Goal: Navigation & Orientation: Find specific page/section

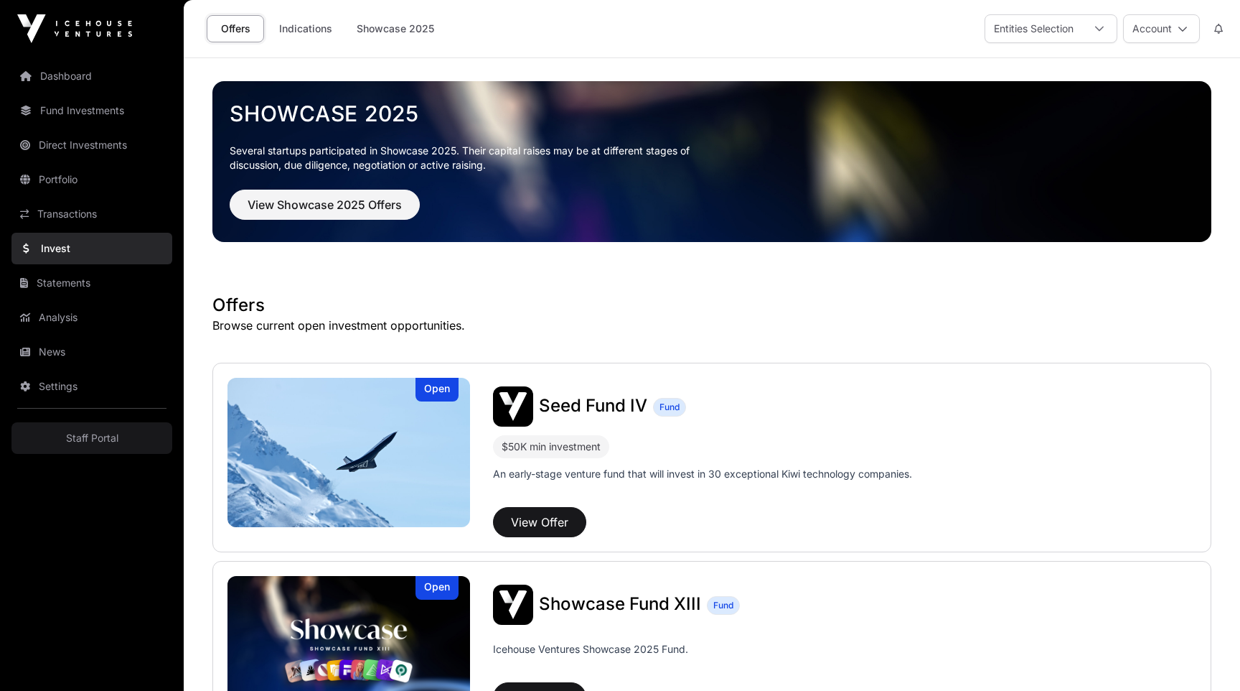
click at [1219, 34] on button at bounding box center [1219, 28] width 26 height 27
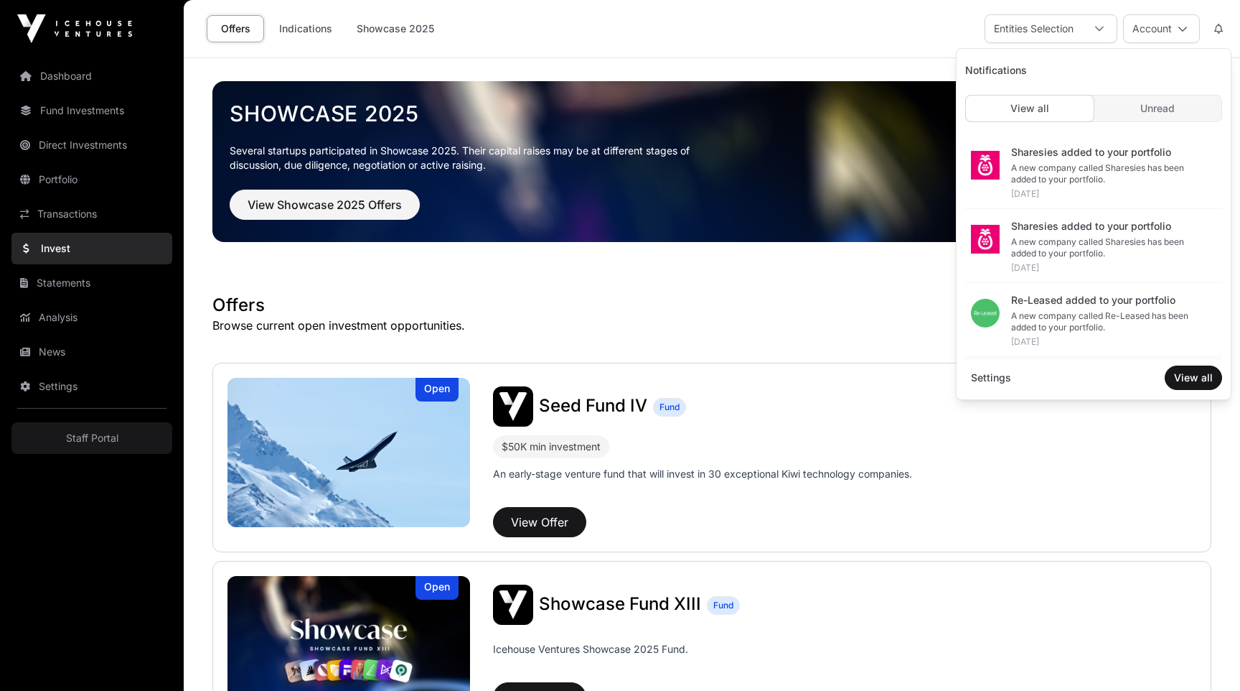
click at [55, 80] on link "Dashboard" at bounding box center [91, 76] width 161 height 32
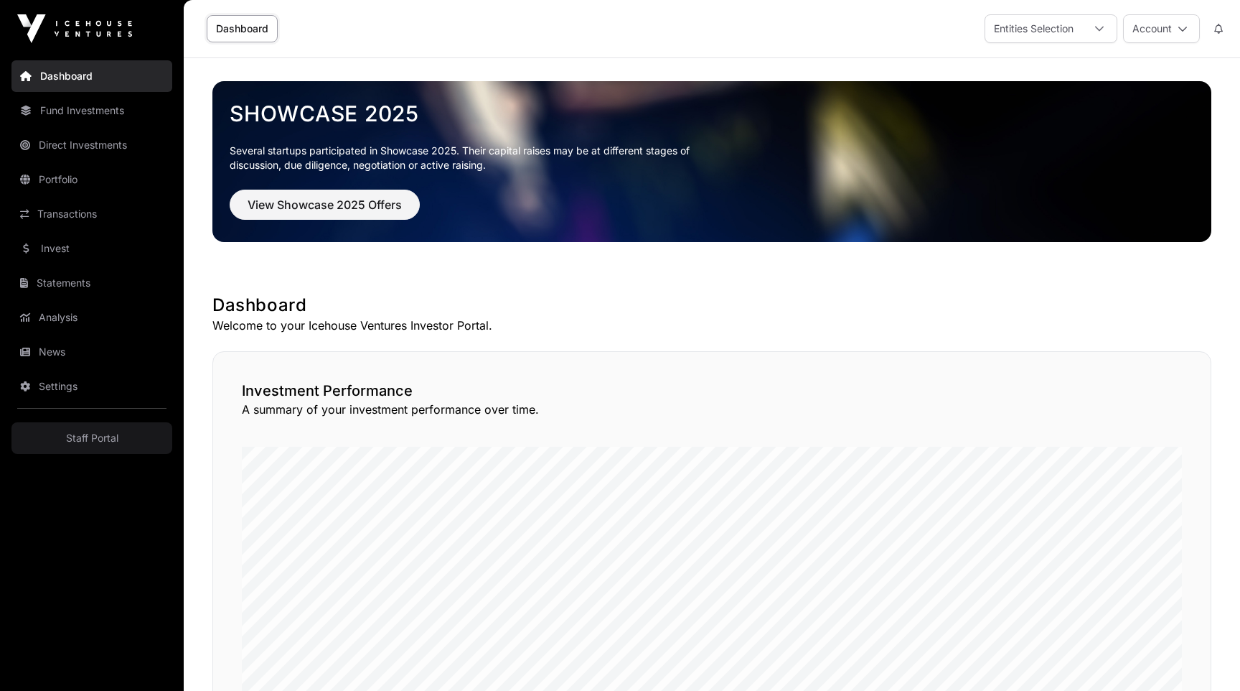
click at [1220, 29] on icon at bounding box center [1219, 29] width 9 height 10
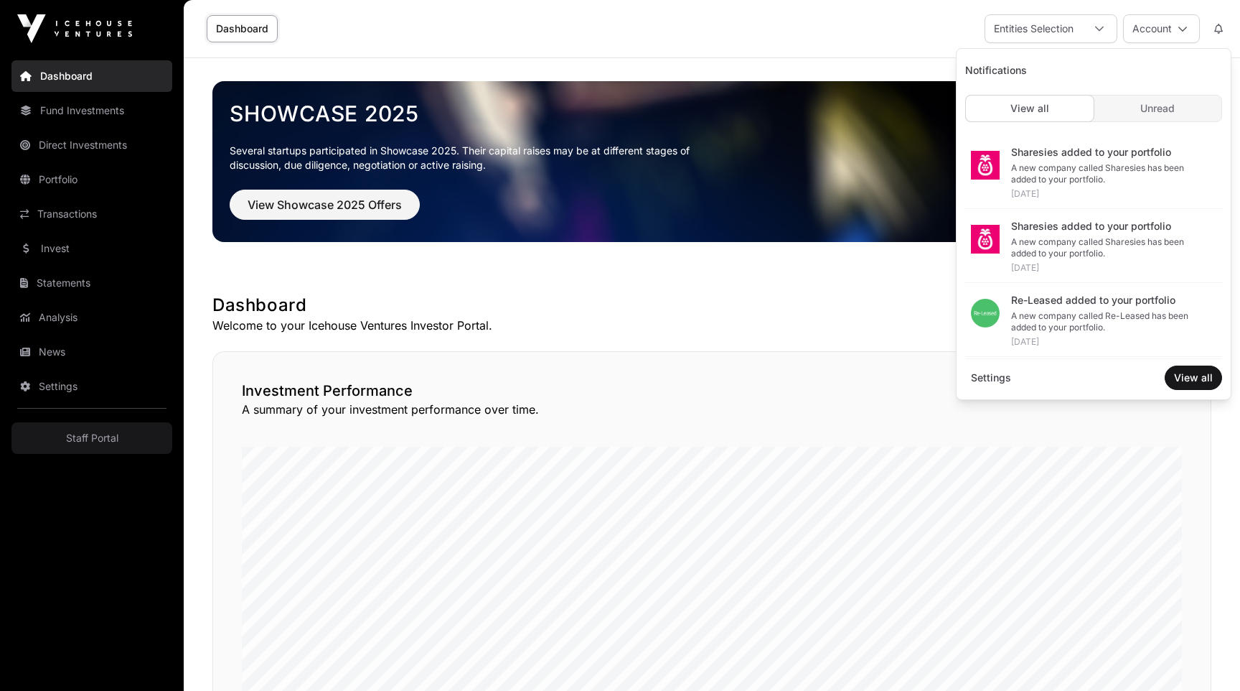
click at [1045, 170] on div "A new company called Sharesies has been added to your portfolio." at bounding box center [1111, 173] width 200 height 23
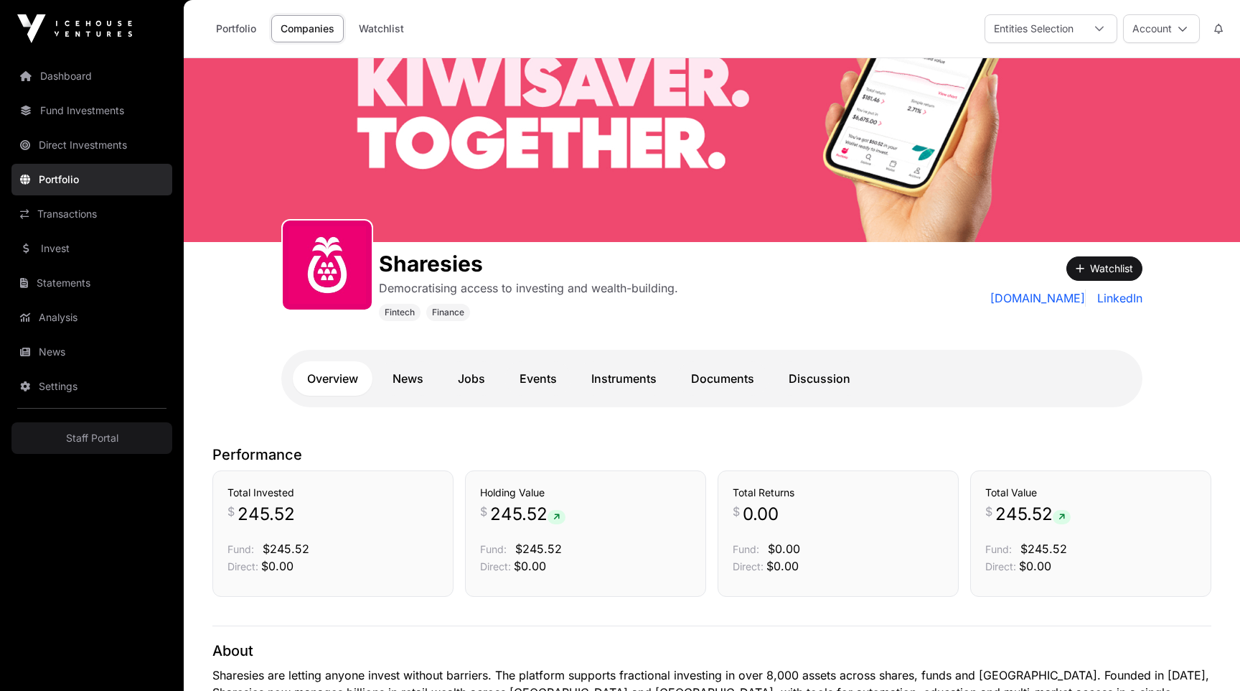
click at [60, 73] on link "Dashboard" at bounding box center [91, 76] width 161 height 32
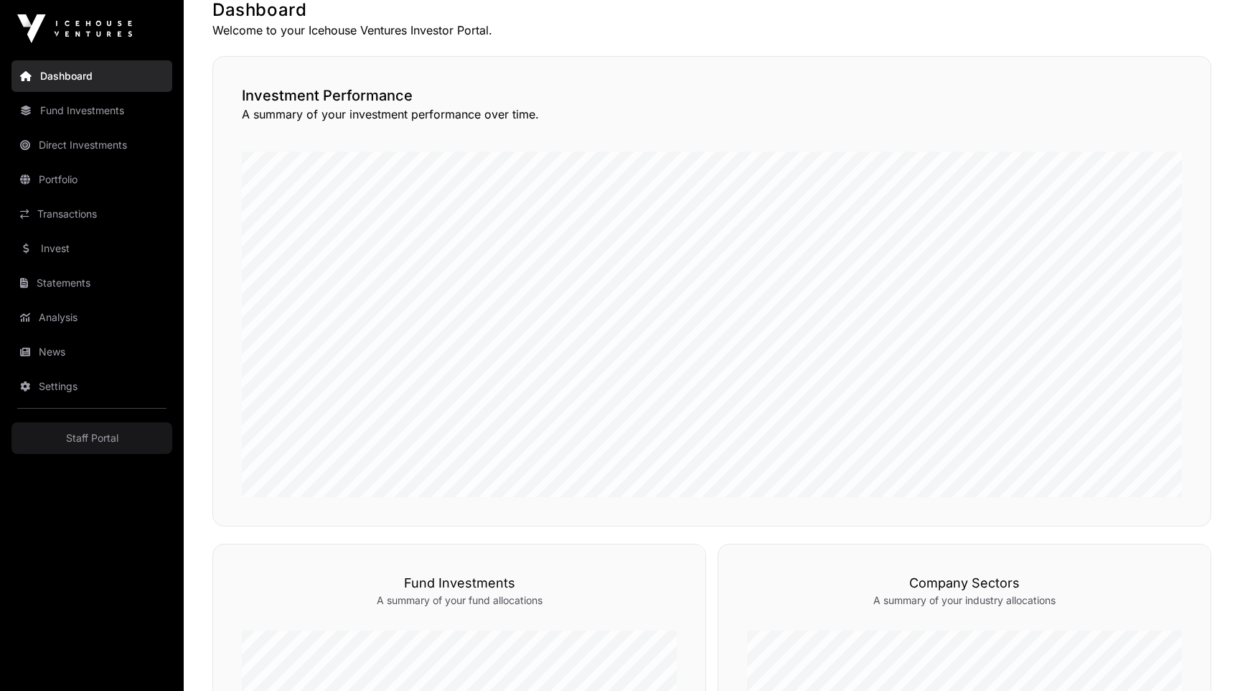
scroll to position [380, 0]
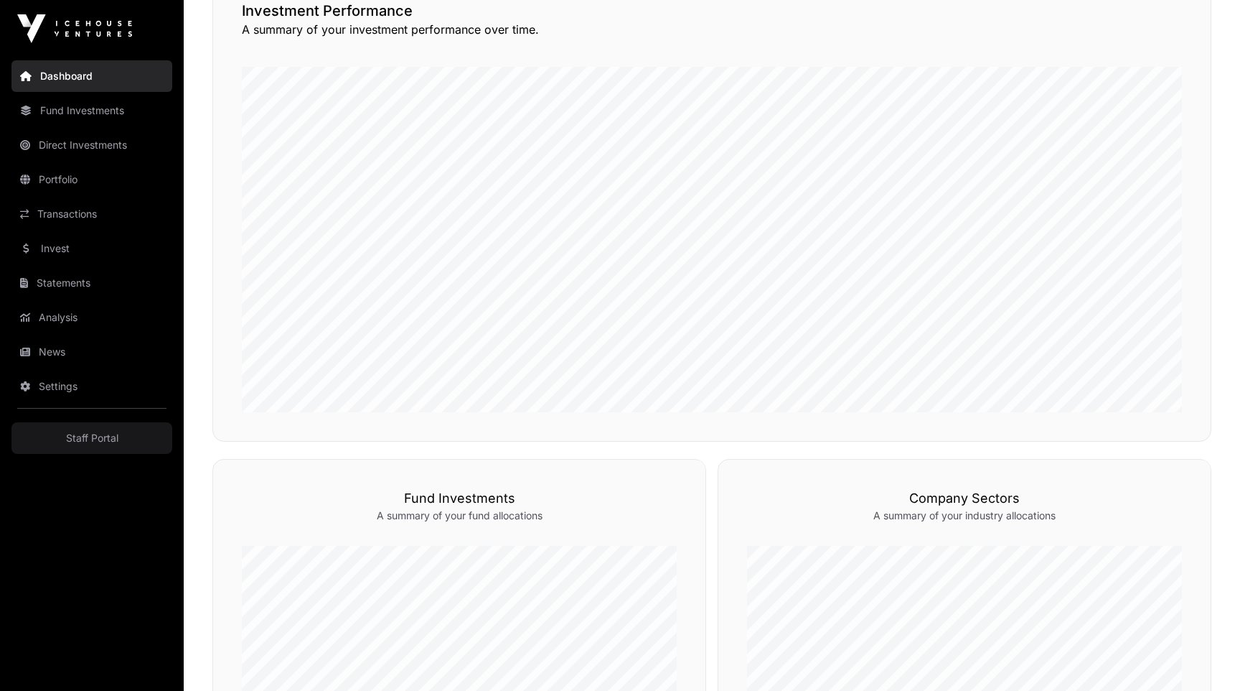
click at [68, 431] on link "Staff Portal" at bounding box center [91, 438] width 161 height 32
